Goal: Find contact information: Obtain details needed to contact an individual or organization

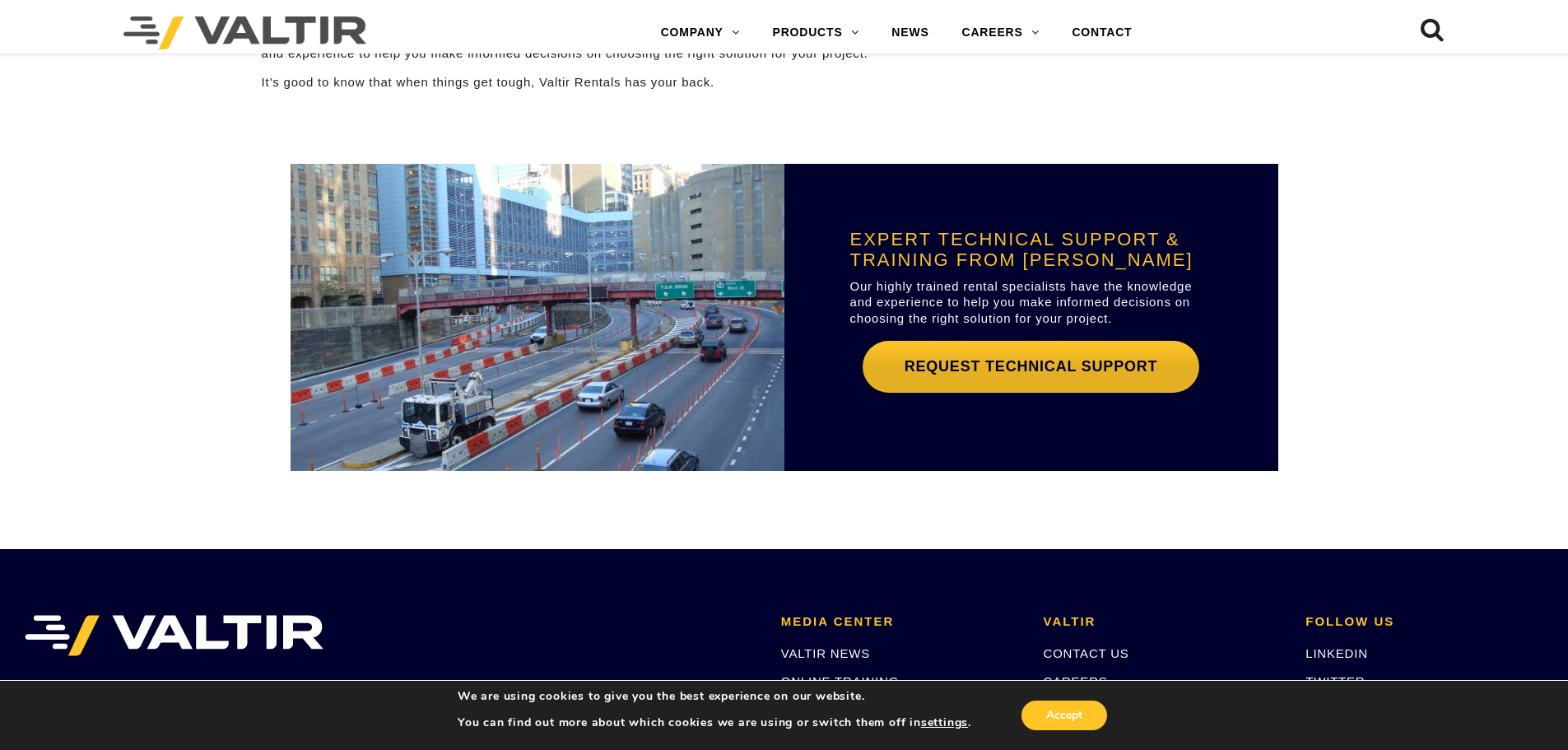
scroll to position [5066, 0]
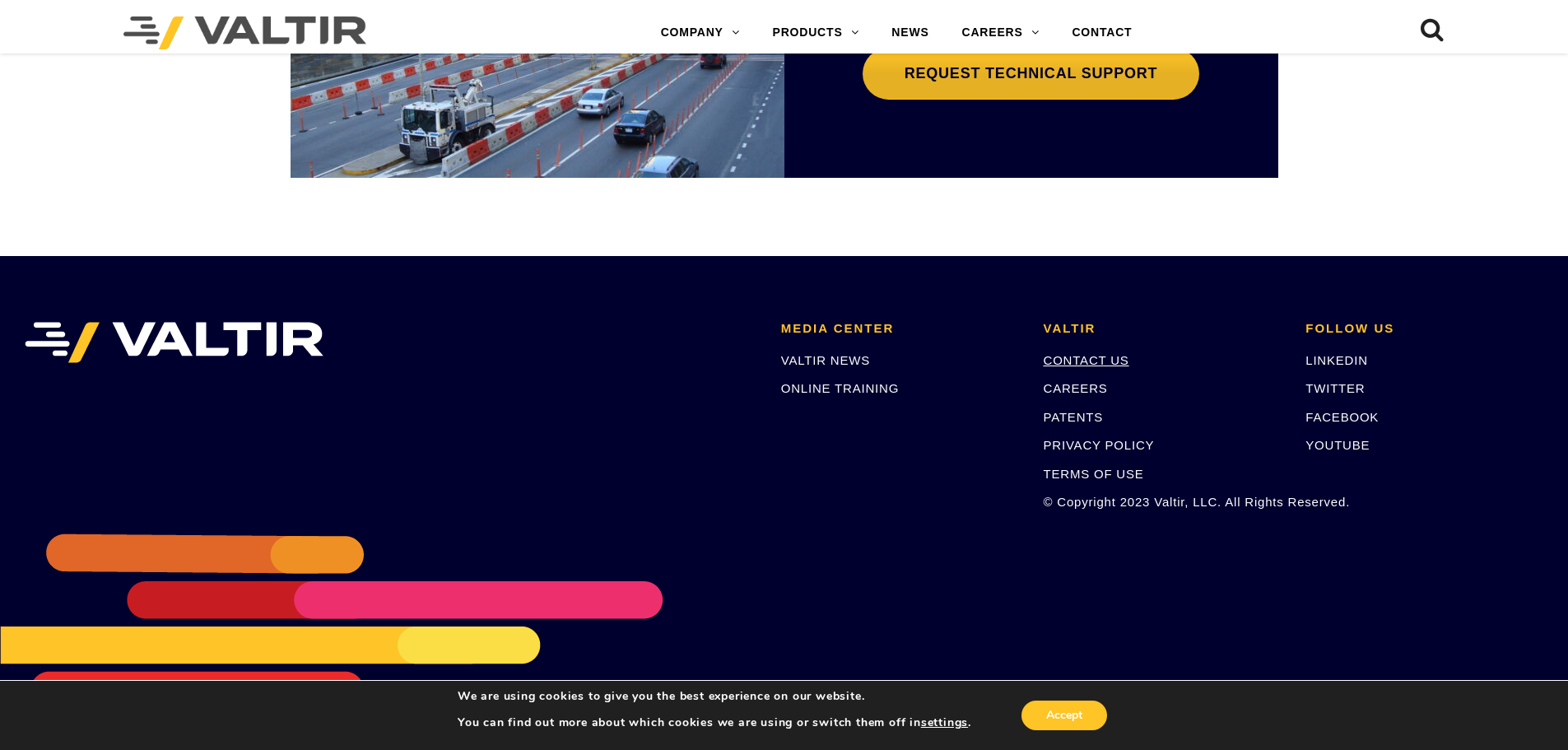
click at [1087, 365] on link "CONTACT US" at bounding box center [1087, 360] width 86 height 14
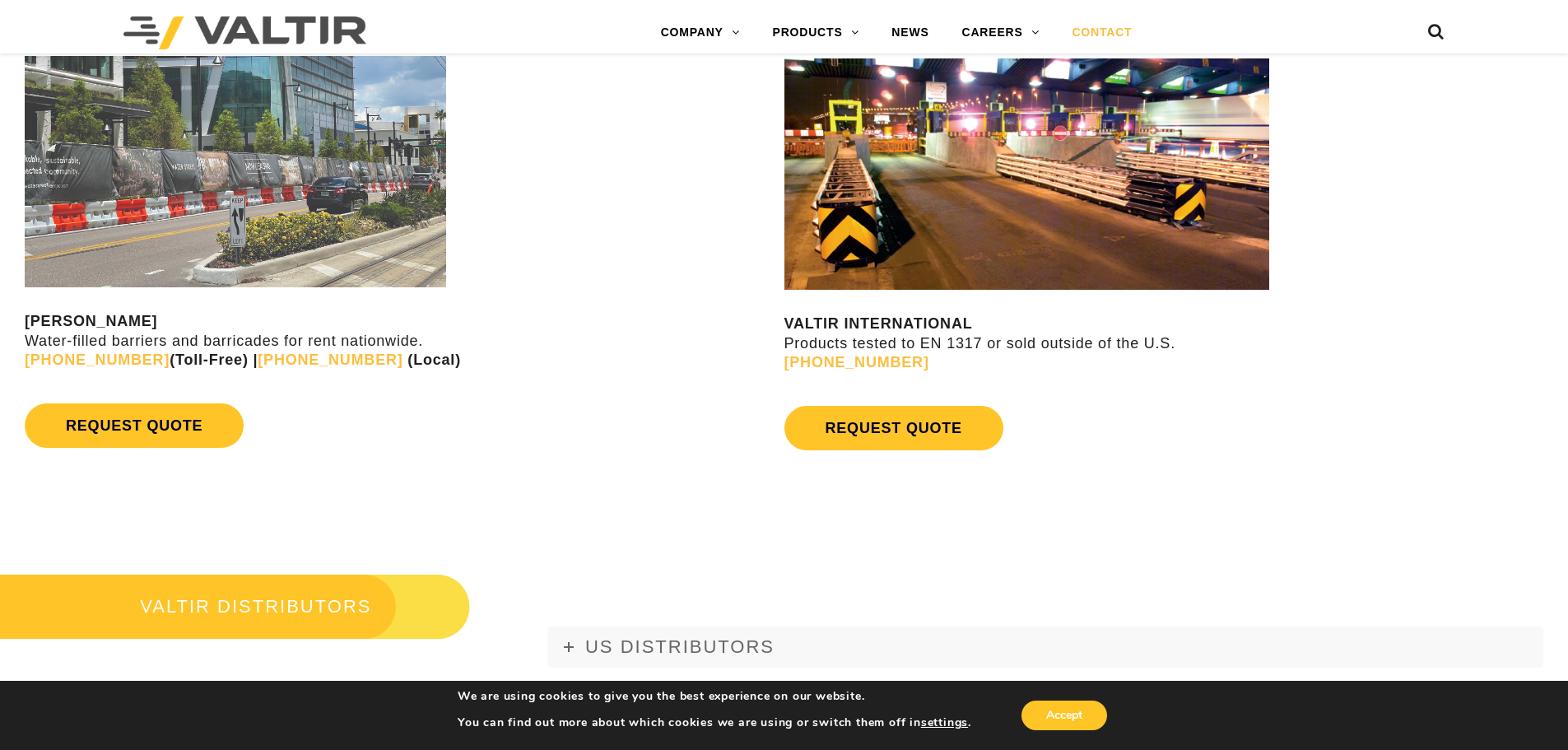
scroll to position [1892, 0]
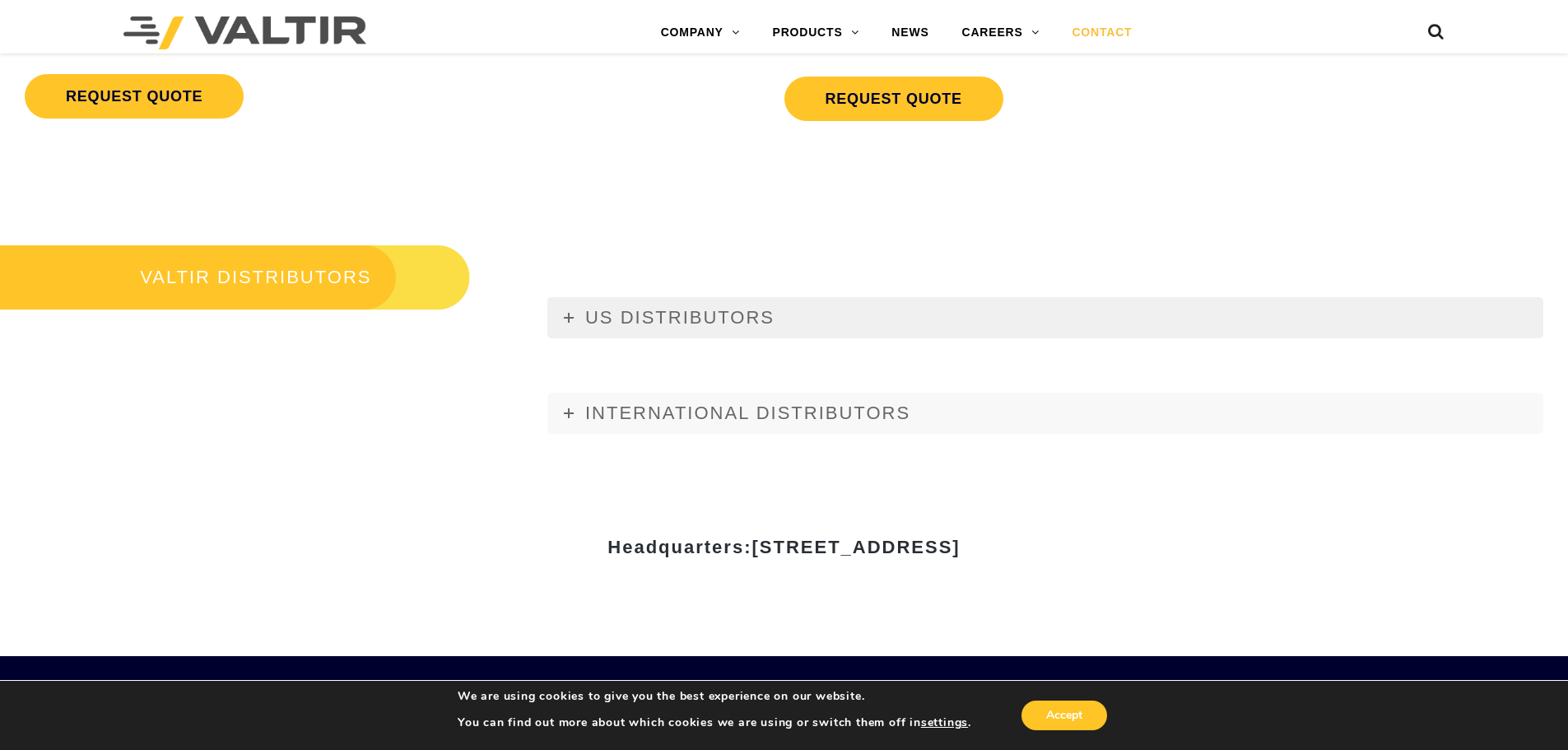
click at [568, 327] on link "US DISTRIBUTORS" at bounding box center [1045, 317] width 996 height 41
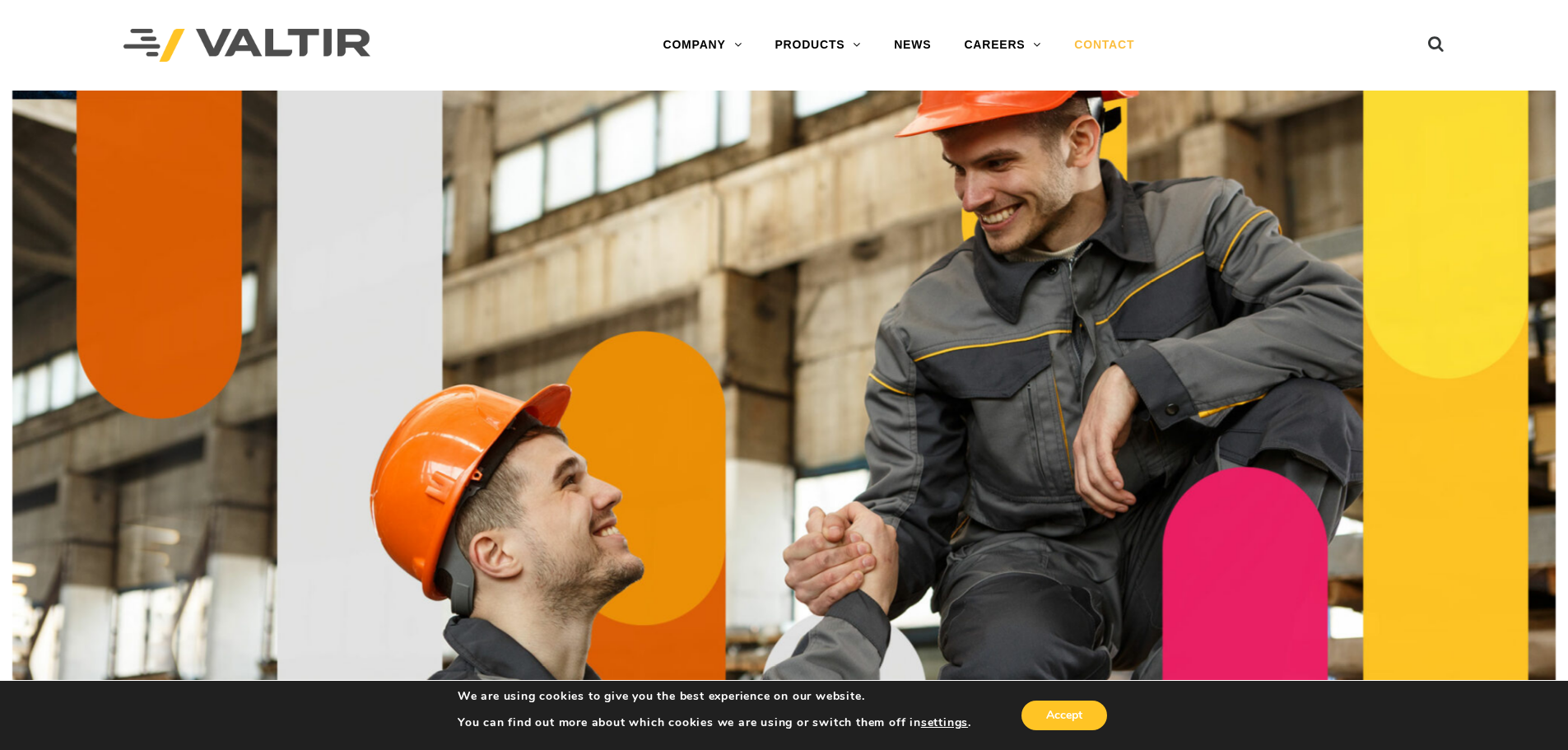
click at [1443, 45] on icon at bounding box center [1437, 48] width 17 height 25
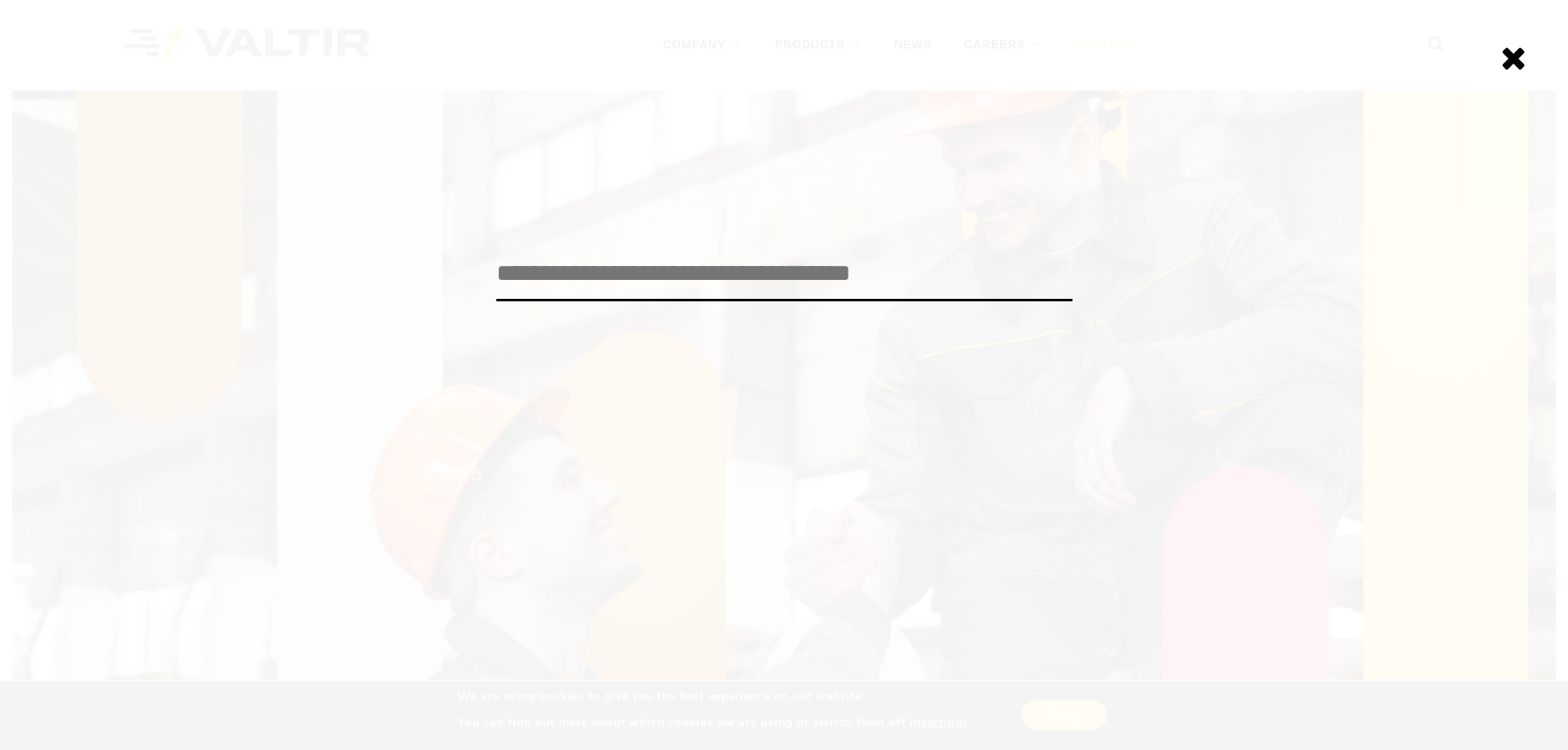
click at [591, 284] on input "search" at bounding box center [784, 274] width 576 height 55
type input "******"
click input "******" at bounding box center [0, 0] width 0 height 0
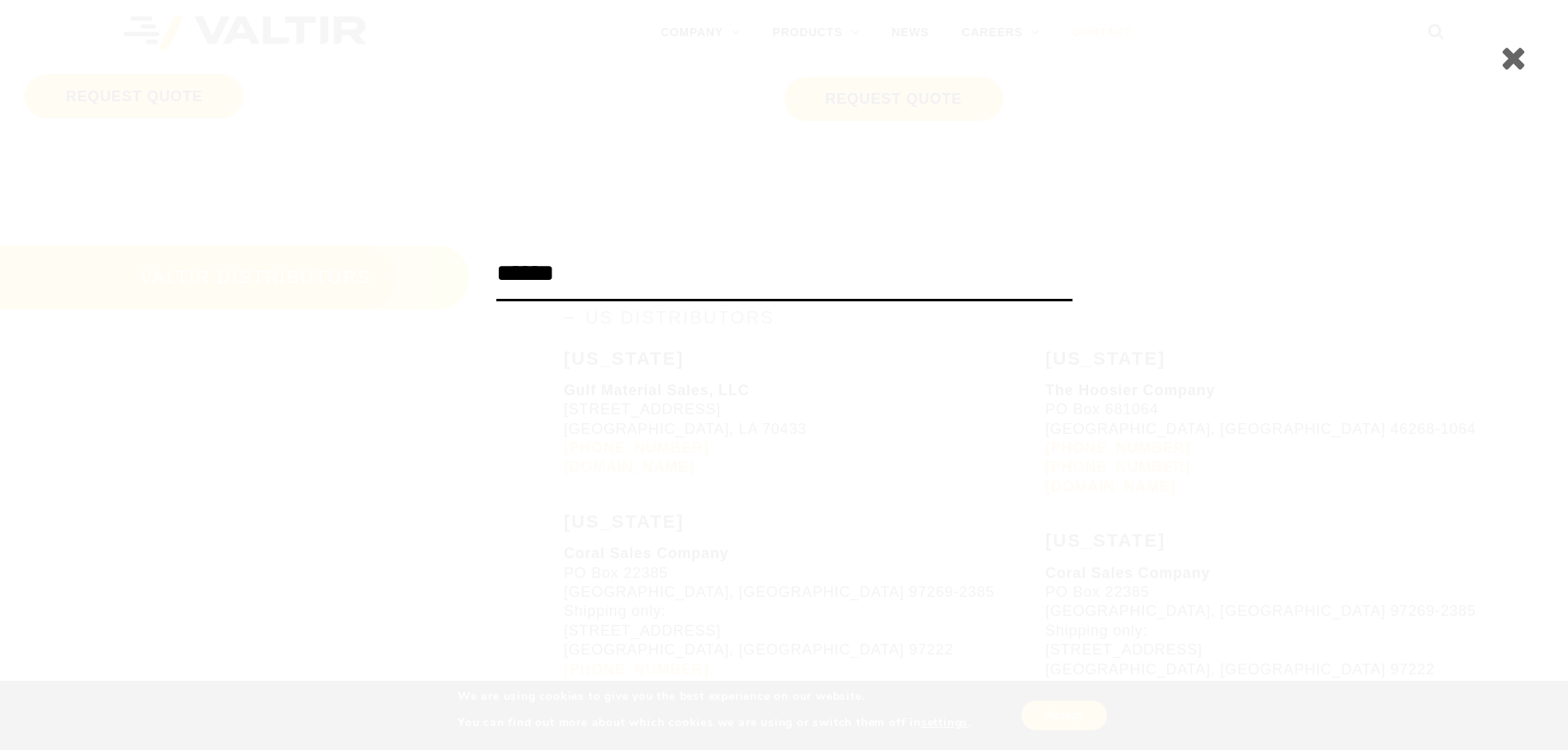
click at [1522, 57] on icon at bounding box center [1513, 57] width 26 height 33
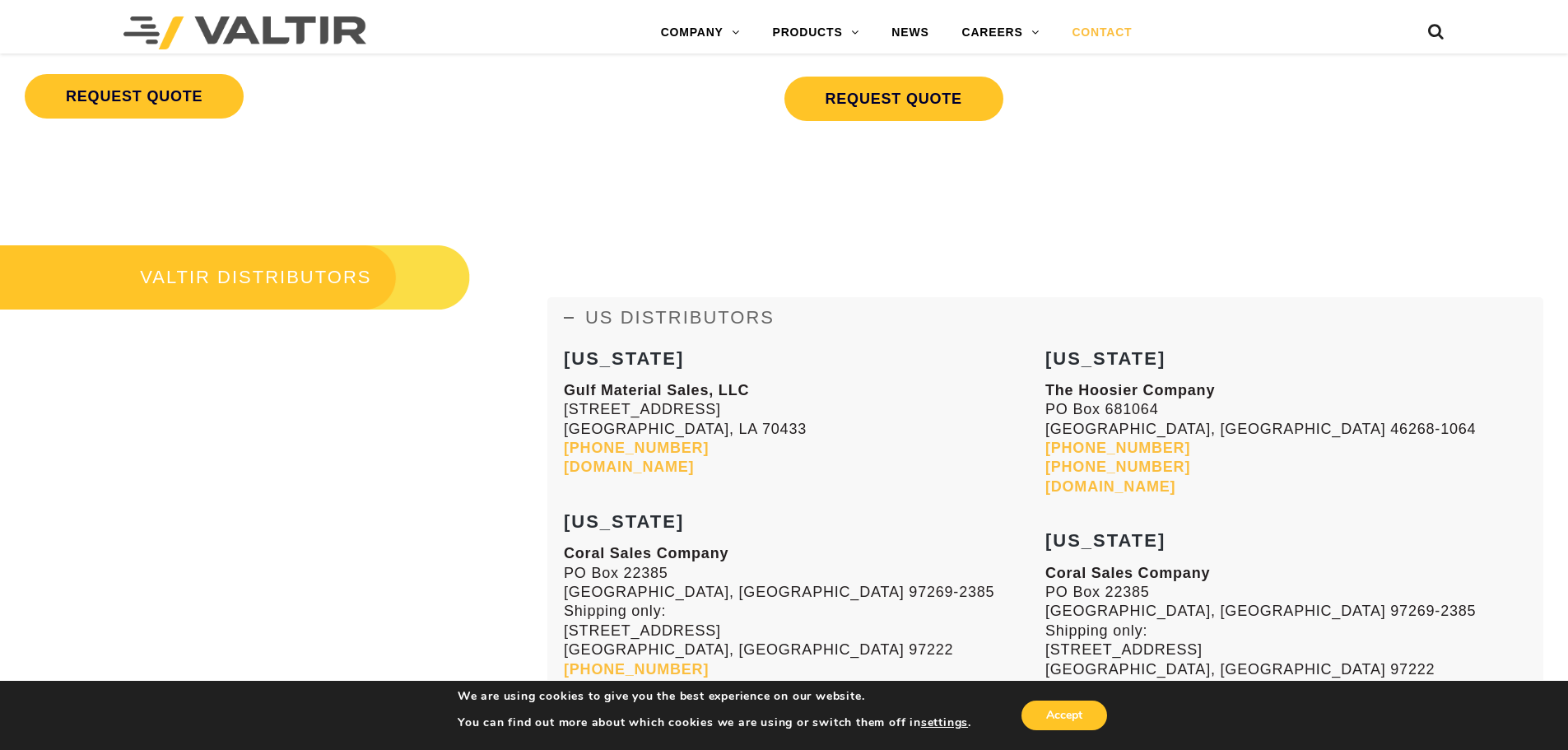
click at [1108, 34] on link "CONTACT" at bounding box center [1101, 33] width 93 height 33
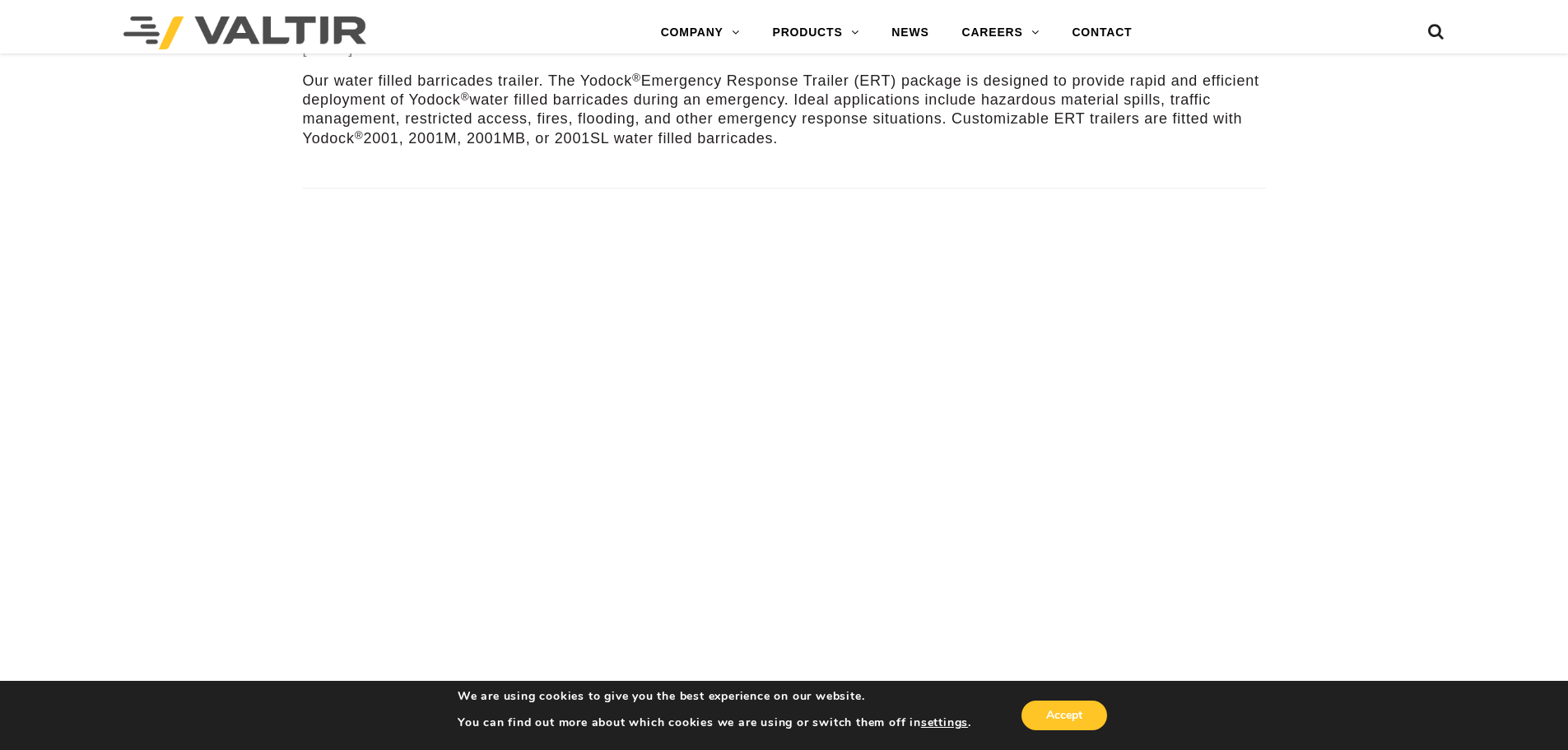
scroll to position [1728, 0]
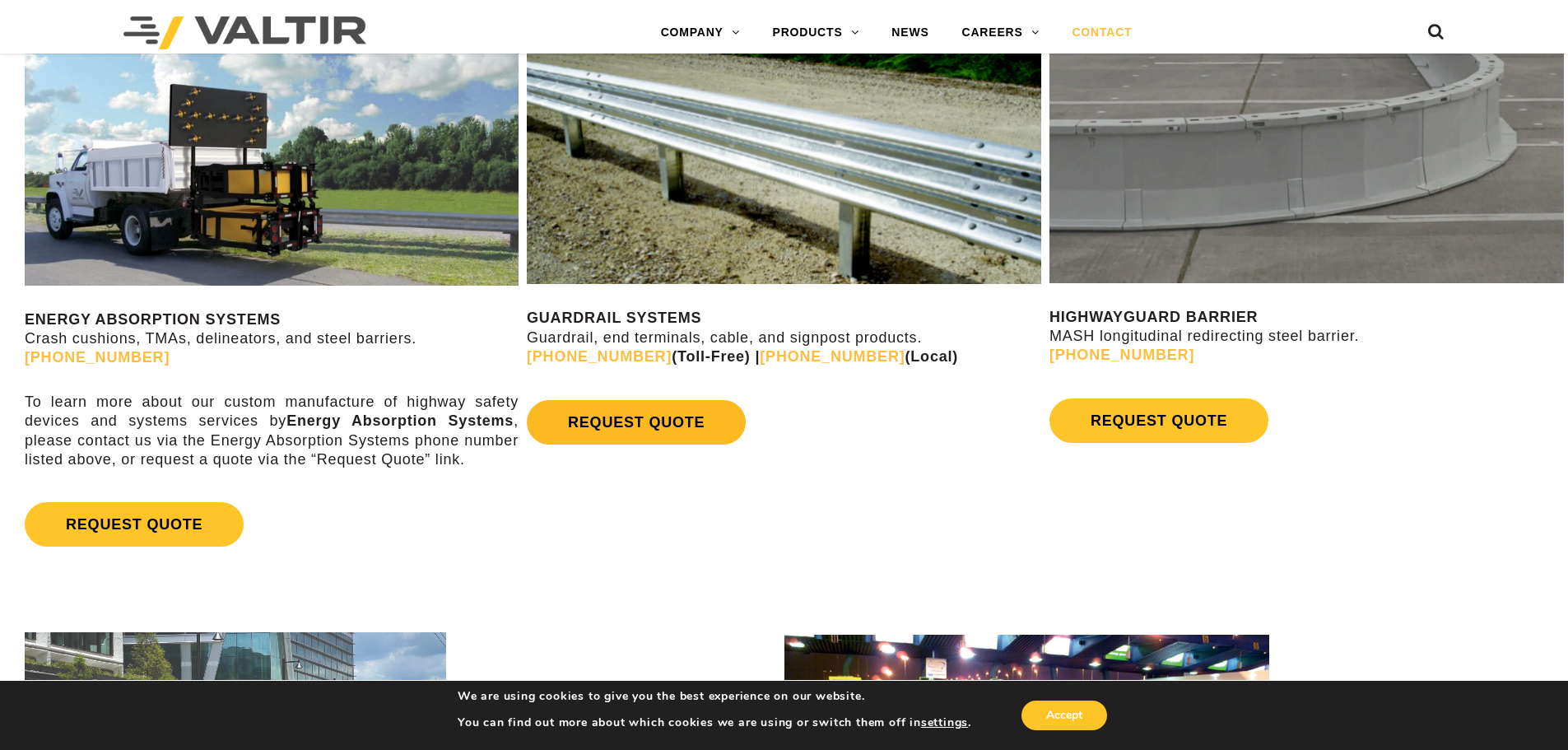
scroll to position [1399, 0]
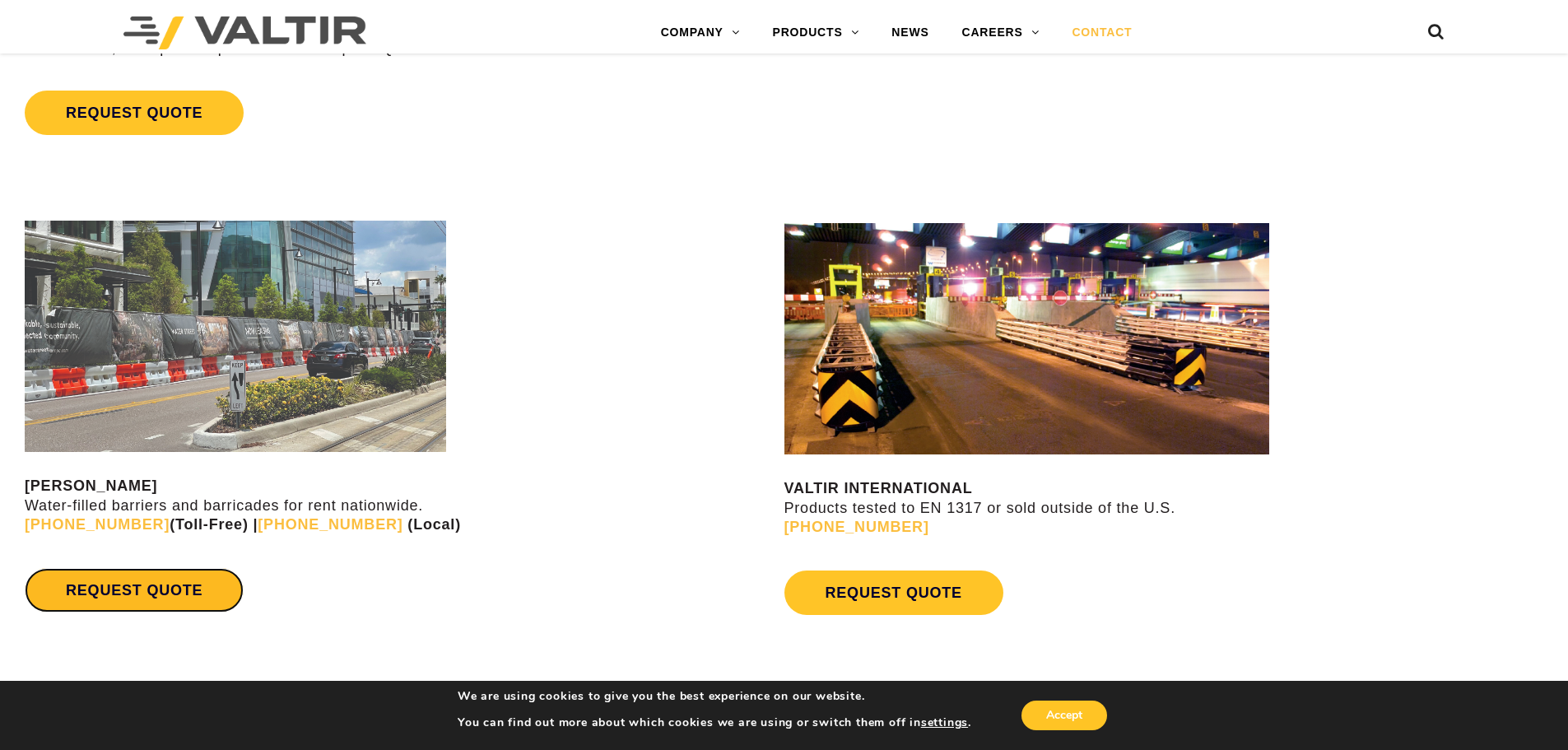
click at [215, 596] on link "REQUEST QUOTE" at bounding box center [134, 590] width 219 height 45
